Goal: Task Accomplishment & Management: Complete application form

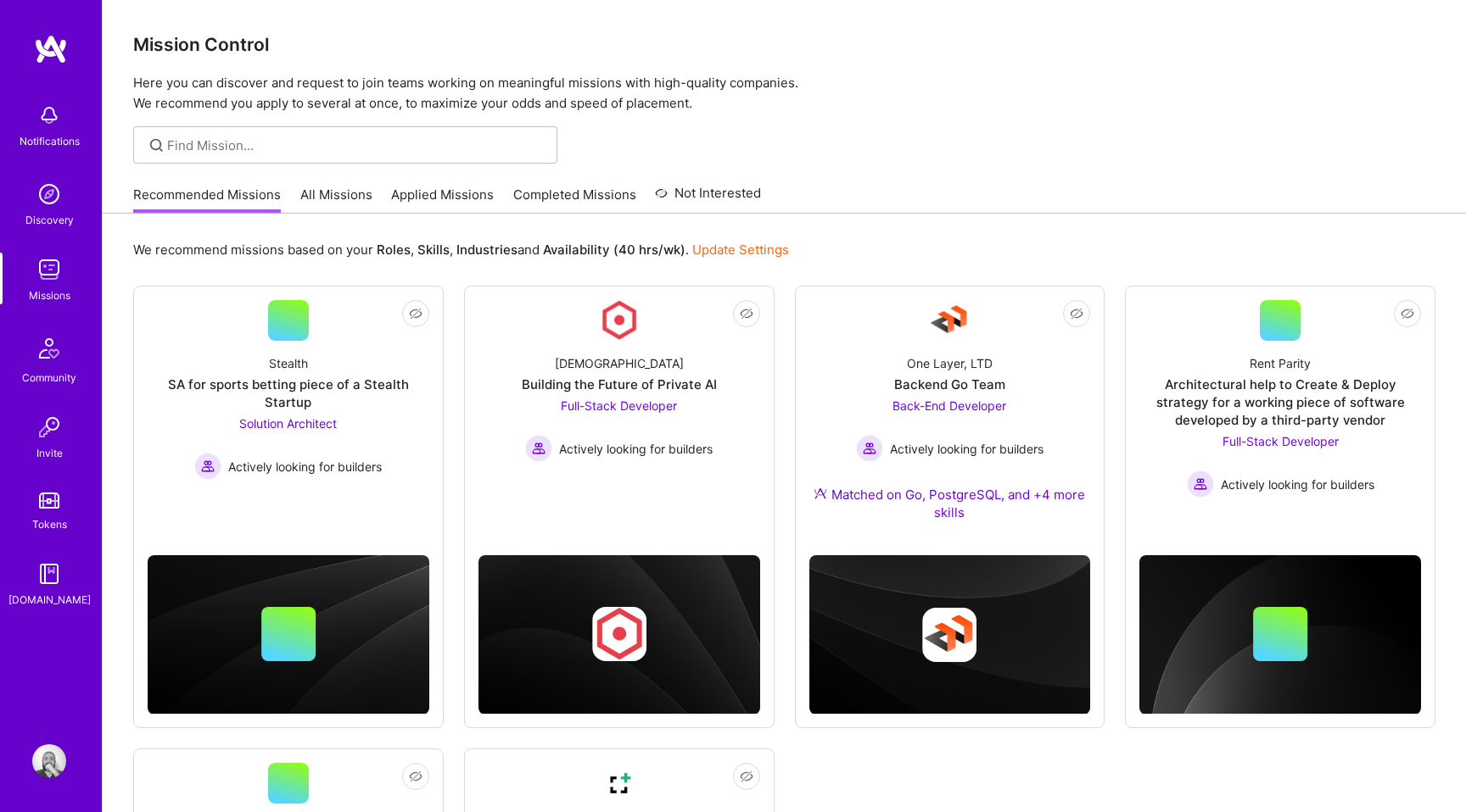
click at [439, 201] on link "Applied Missions" at bounding box center [443, 199] width 103 height 28
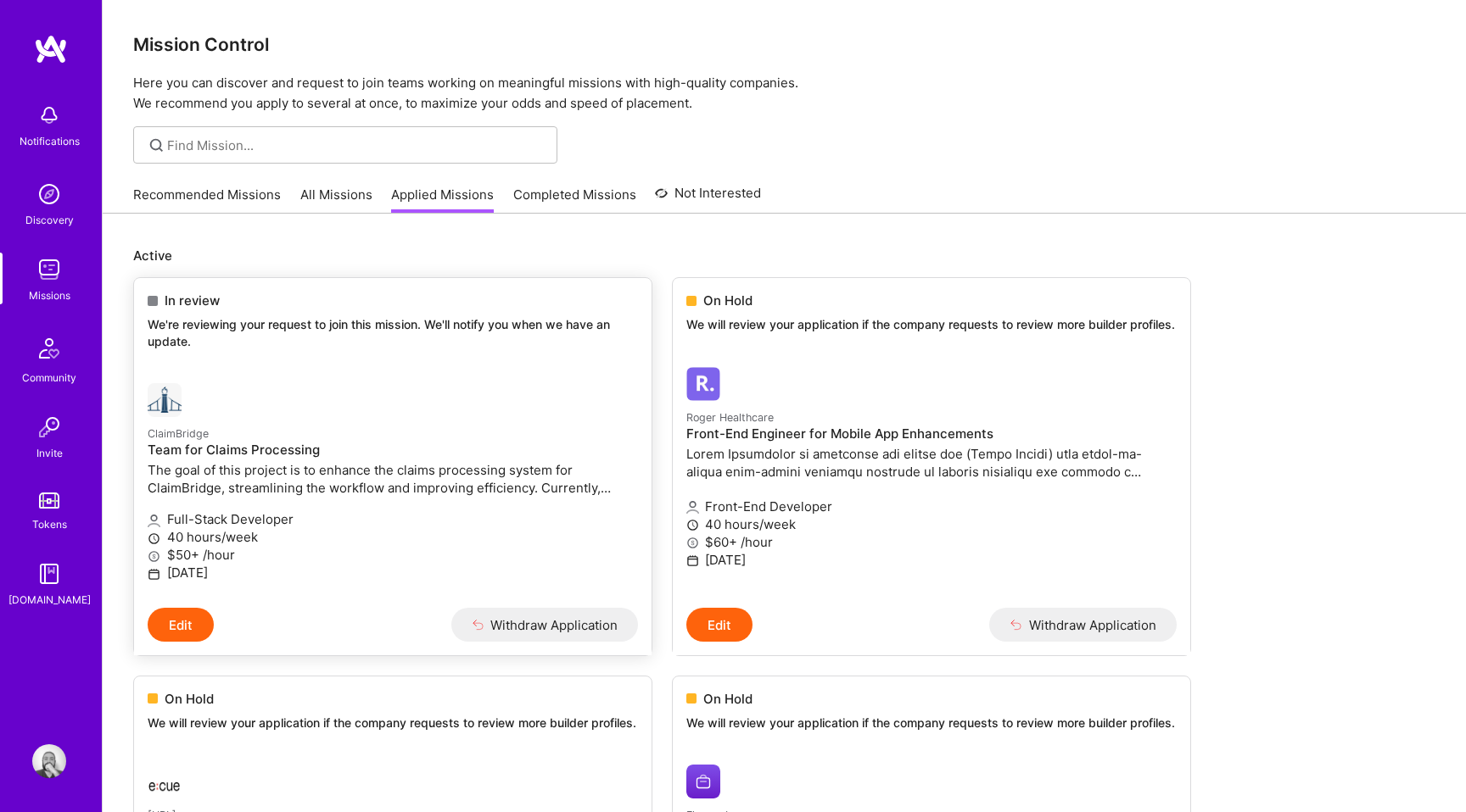
click at [470, 360] on div "In review We're reviewing your request to join this mission. We'll notify you w…" at bounding box center [392, 324] width 518 height 91
click at [260, 517] on p "Full-Stack Developer" at bounding box center [392, 519] width 490 height 18
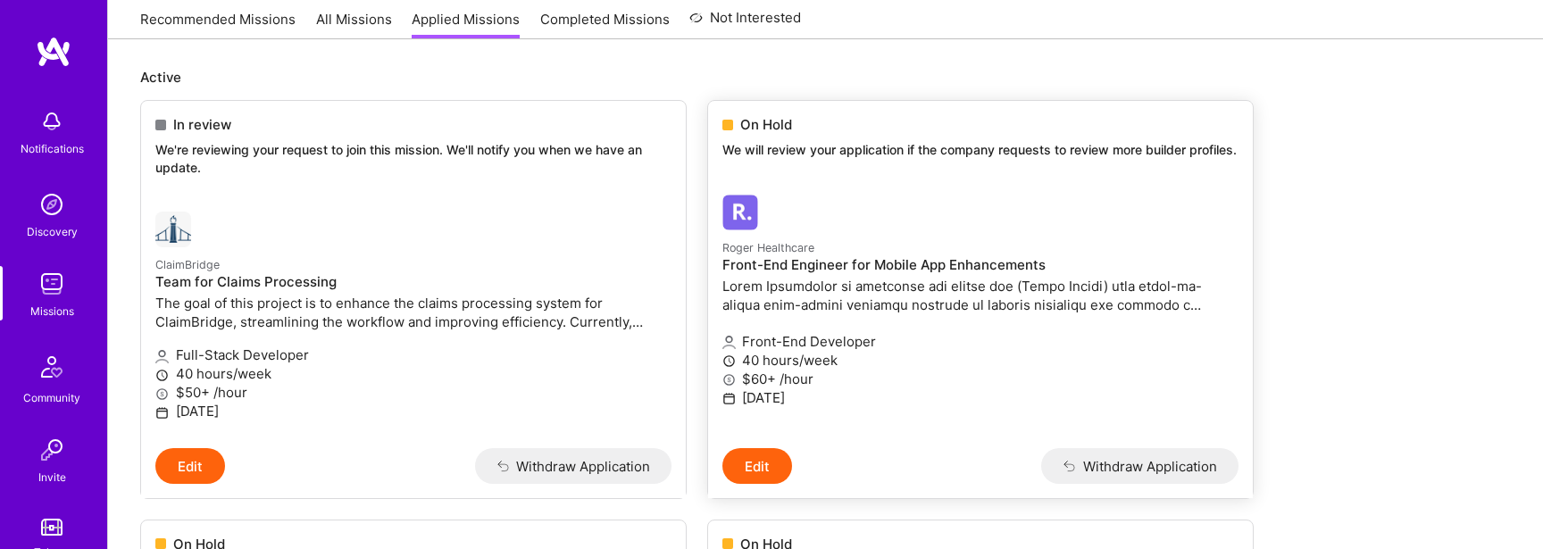
scroll to position [194, 0]
click at [934, 340] on div "Front-End Developer 40 hours/week $60+ /hour [DATE]" at bounding box center [980, 369] width 516 height 99
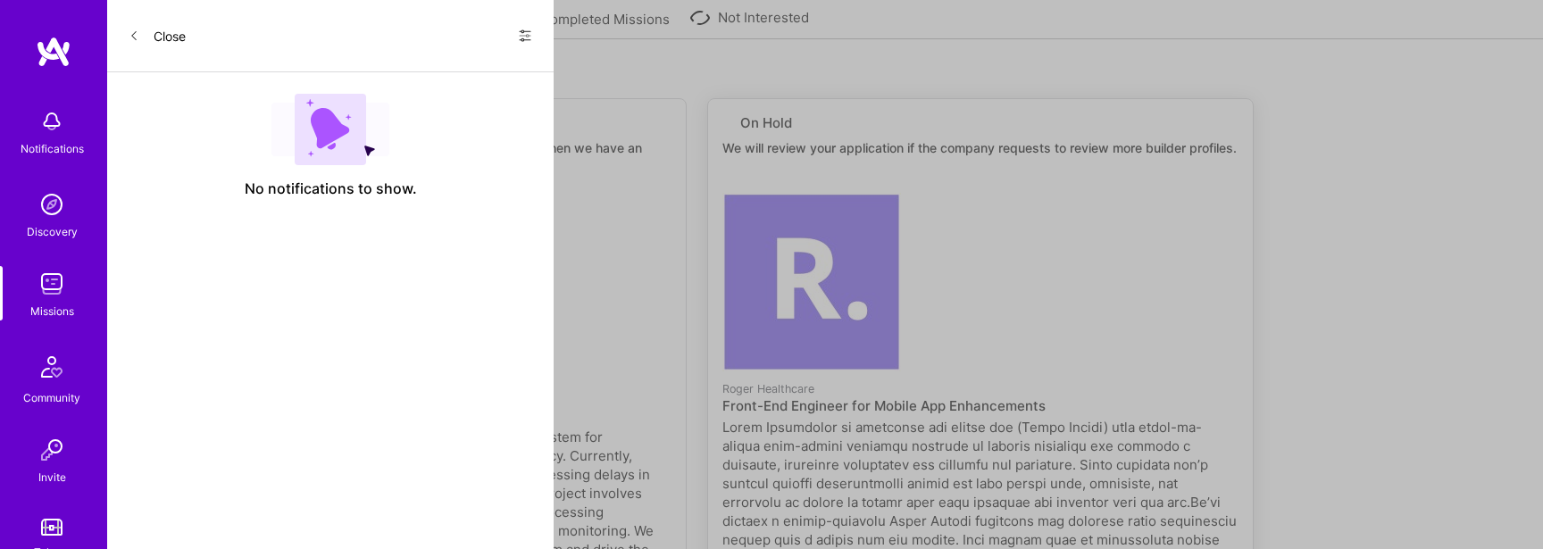
select select "BR"
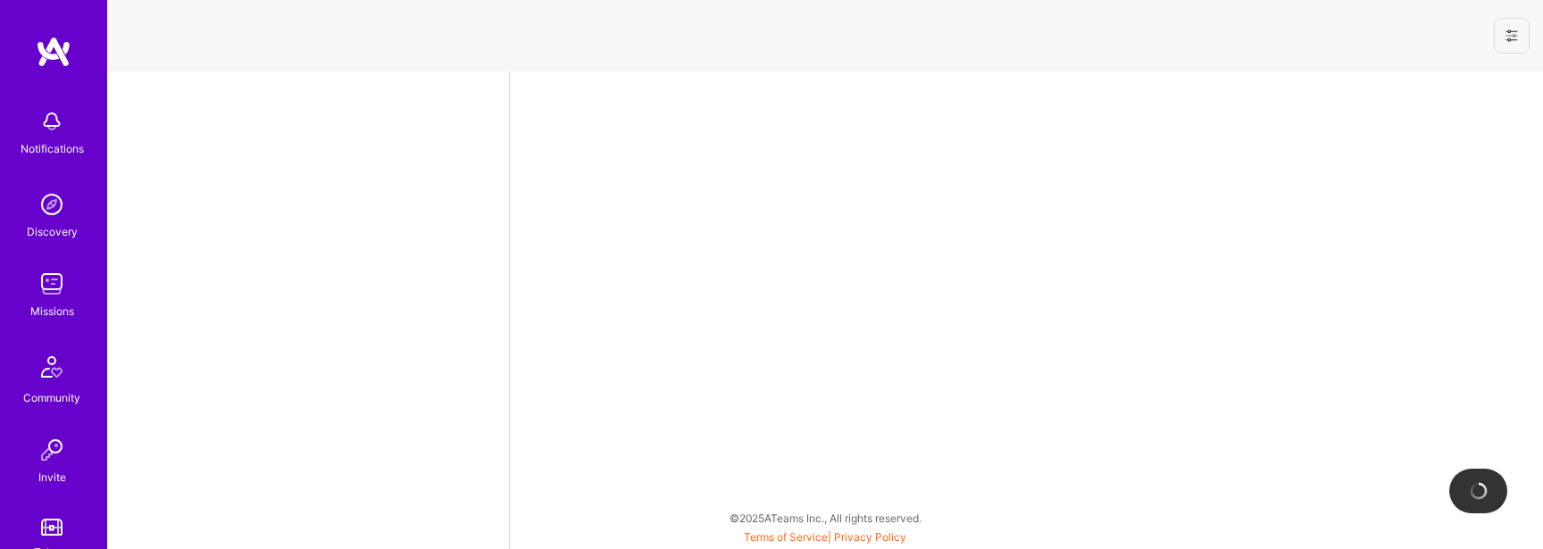
select select "BR"
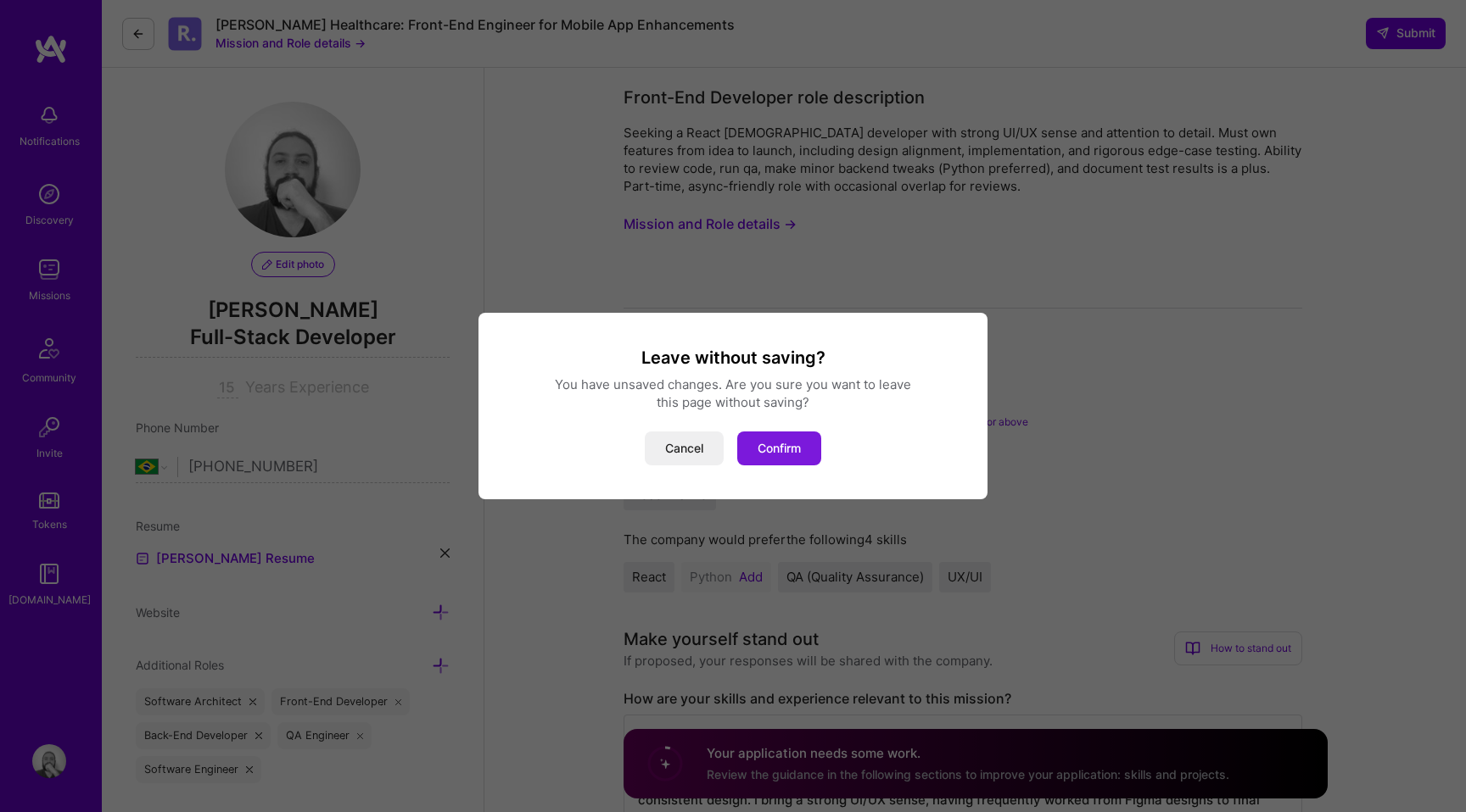
click at [779, 454] on button "Confirm" at bounding box center [779, 448] width 84 height 34
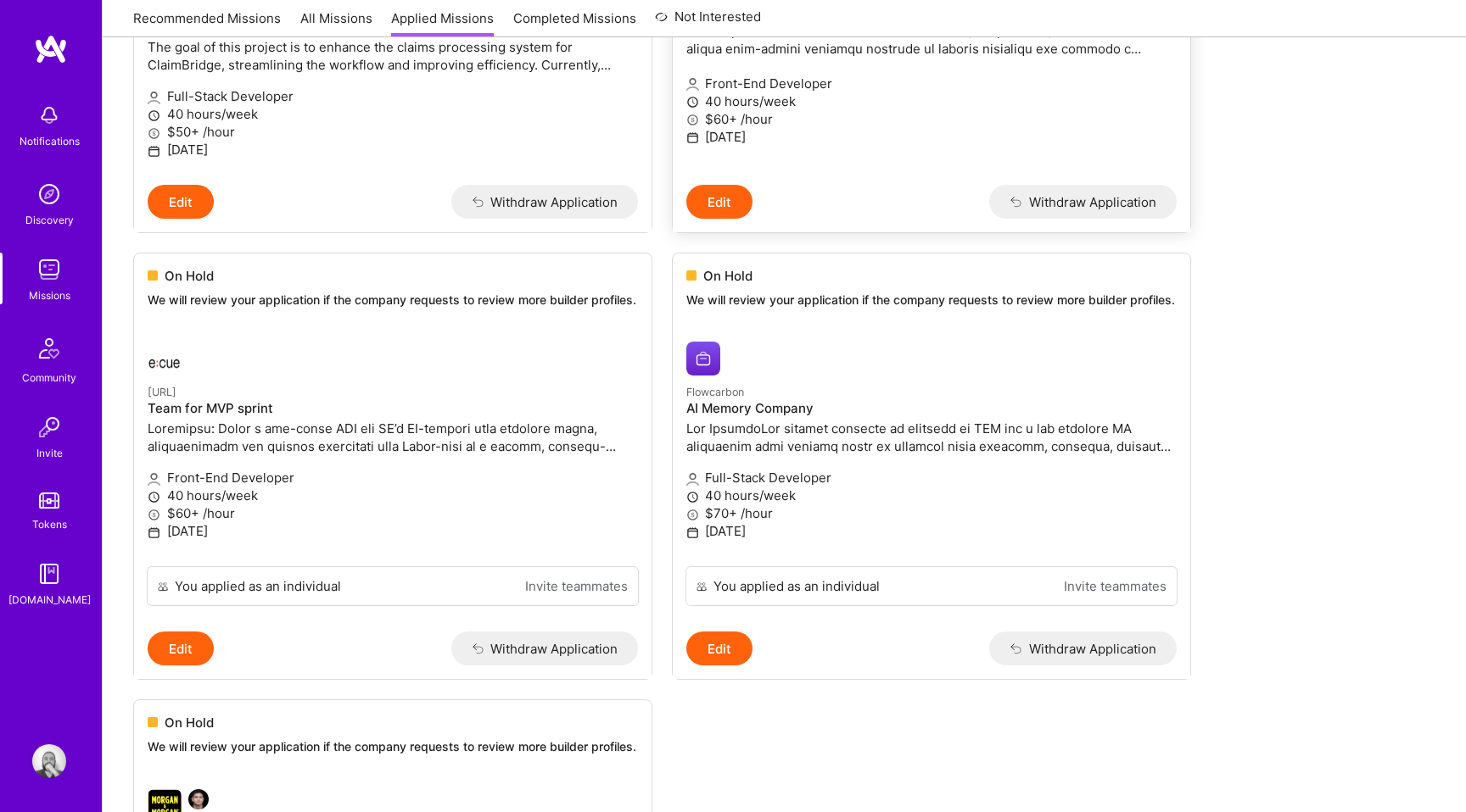
scroll to position [424, 0]
click at [842, 439] on p at bounding box center [931, 436] width 490 height 35
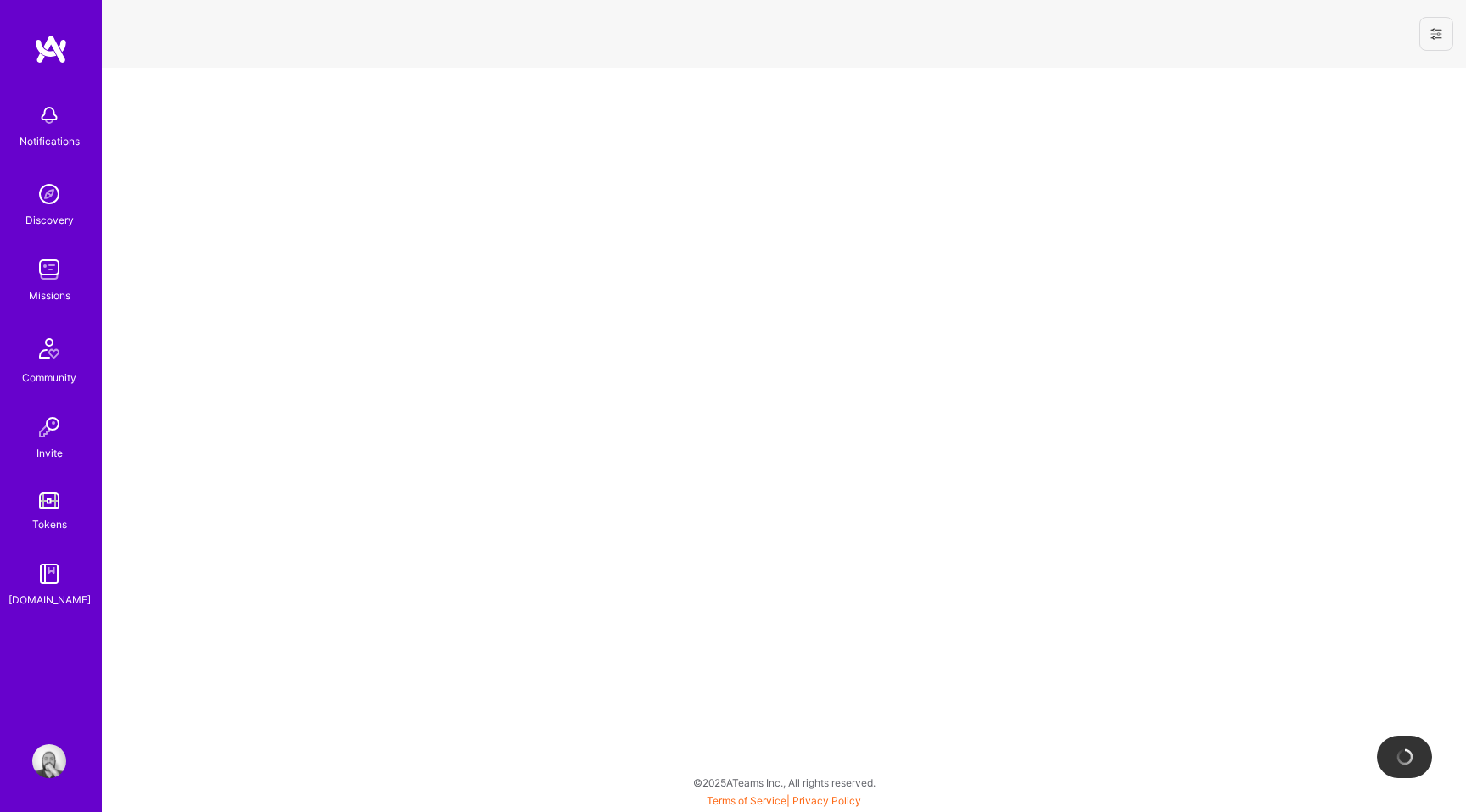
select select "BR"
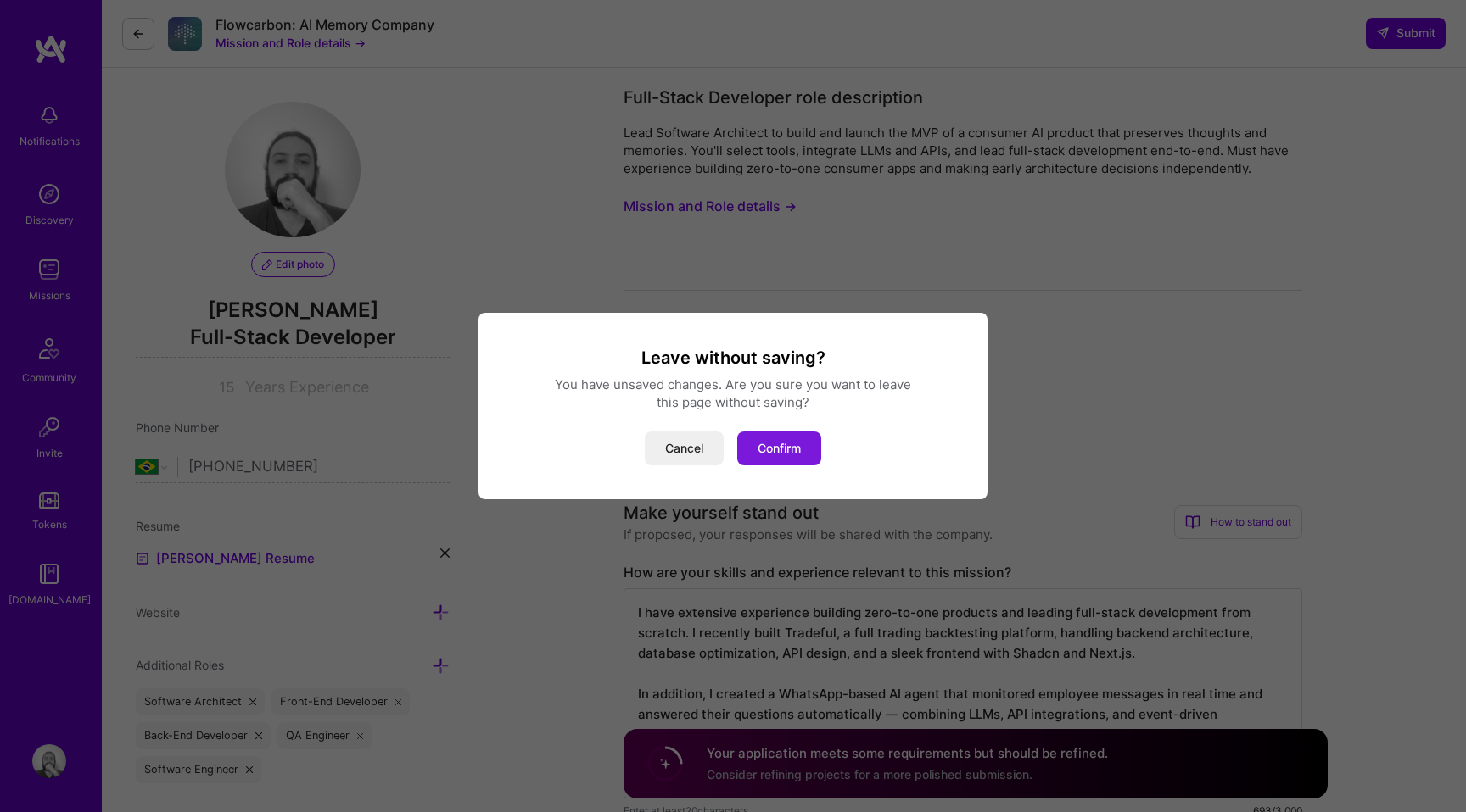
click at [797, 442] on button "Confirm" at bounding box center [779, 448] width 84 height 34
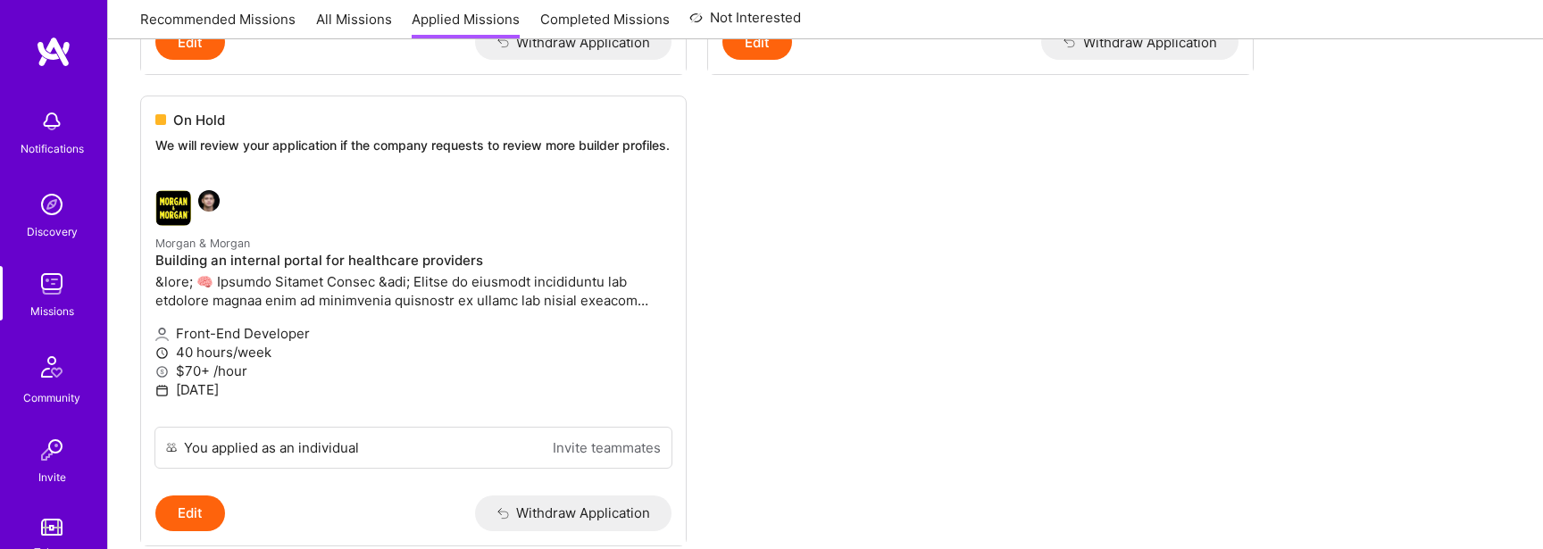
scroll to position [1078, 0]
